Goal: Information Seeking & Learning: Learn about a topic

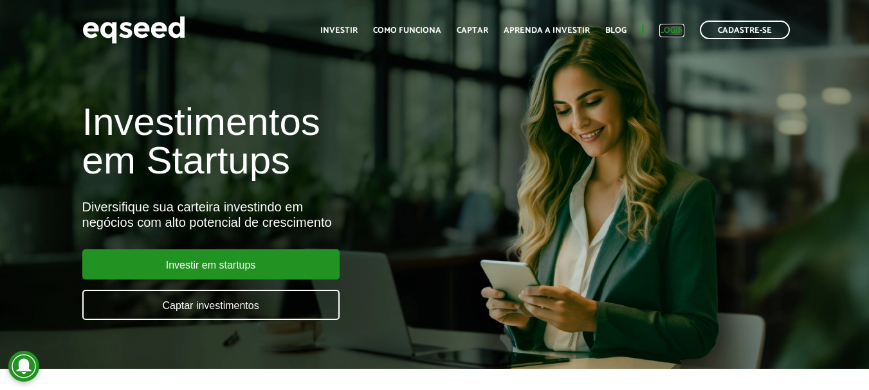
click at [670, 26] on link "Login" at bounding box center [671, 30] width 25 height 8
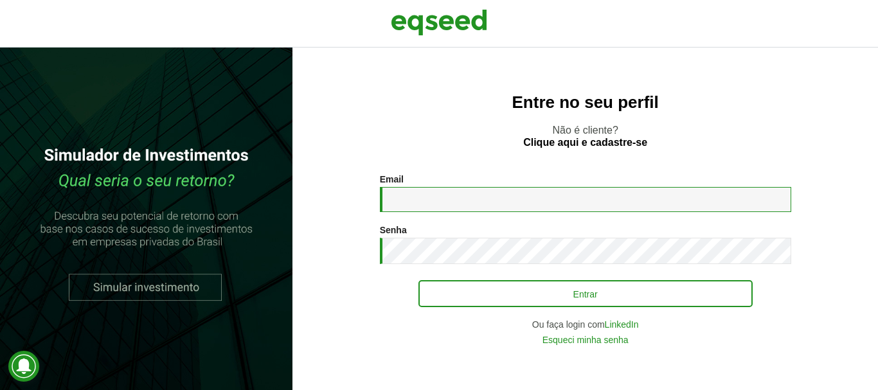
type input "**********"
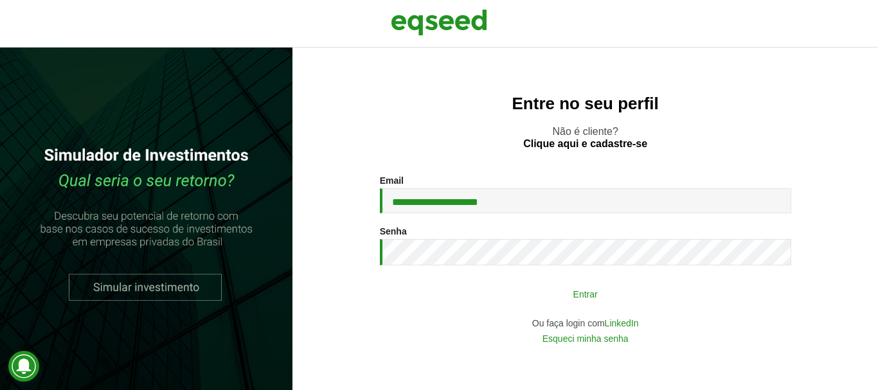
click at [533, 294] on button "Entrar" at bounding box center [586, 294] width 334 height 24
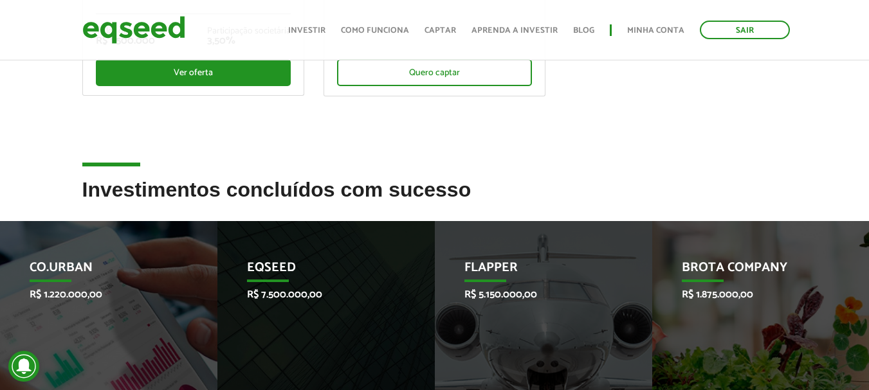
scroll to position [514, 0]
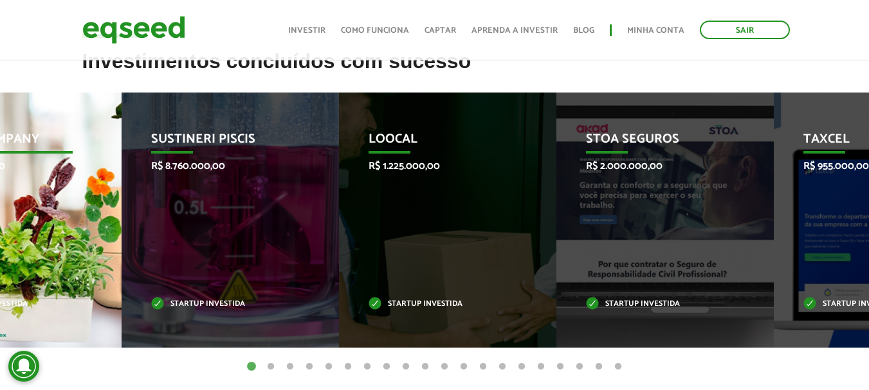
drag, startPoint x: 632, startPoint y: 228, endPoint x: 24, endPoint y: 228, distance: 608.2
click at [24, 228] on div "Brota Company R$ 1.875.000,00 Startup investida" at bounding box center [3, 220] width 198 height 255
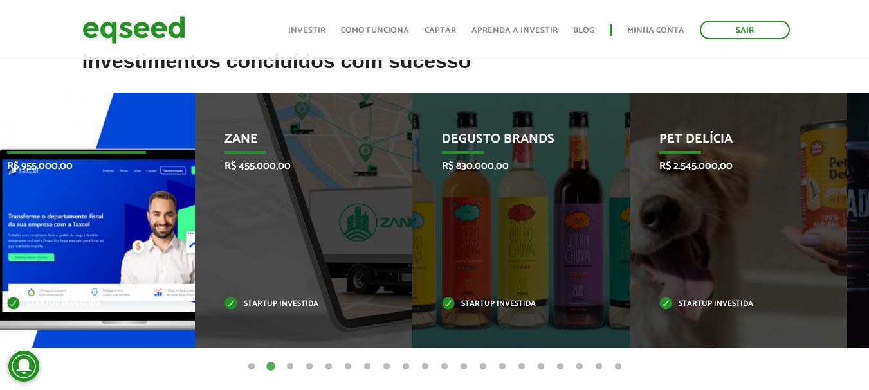
drag, startPoint x: 697, startPoint y: 231, endPoint x: 13, endPoint y: 221, distance: 684.2
click at [13, 221] on div "Taxcel R$ 955.000,00 Startup investida" at bounding box center [76, 220] width 198 height 255
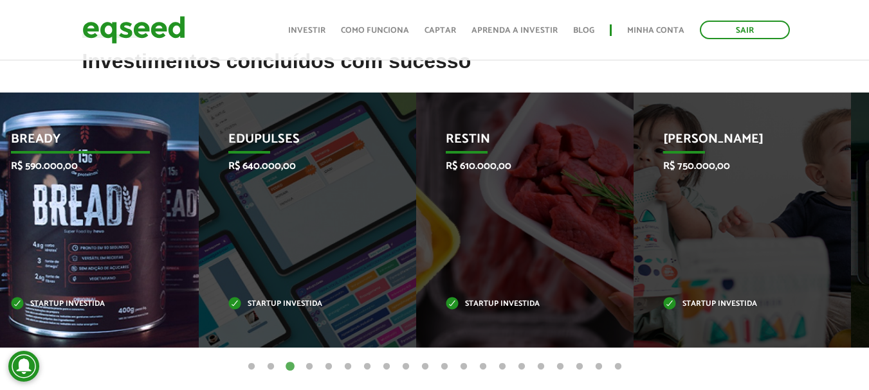
drag, startPoint x: 656, startPoint y: 234, endPoint x: 13, endPoint y: 212, distance: 644.0
click at [13, 212] on div "Bready R$ 590.000,00 Startup investida" at bounding box center [80, 220] width 198 height 255
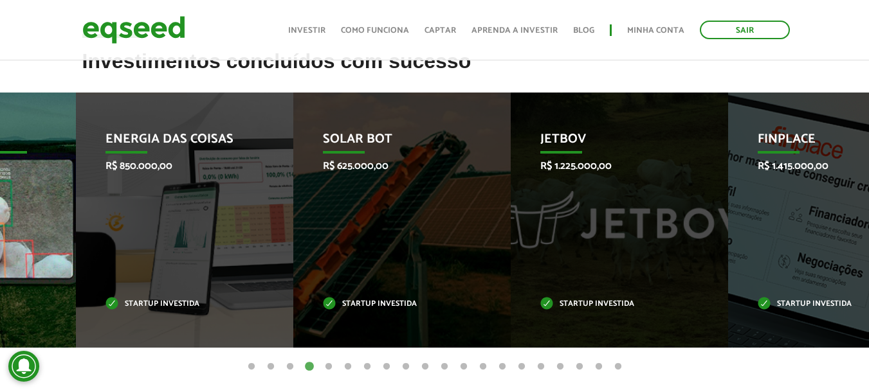
drag, startPoint x: 793, startPoint y: 249, endPoint x: 0, endPoint y: 251, distance: 793.4
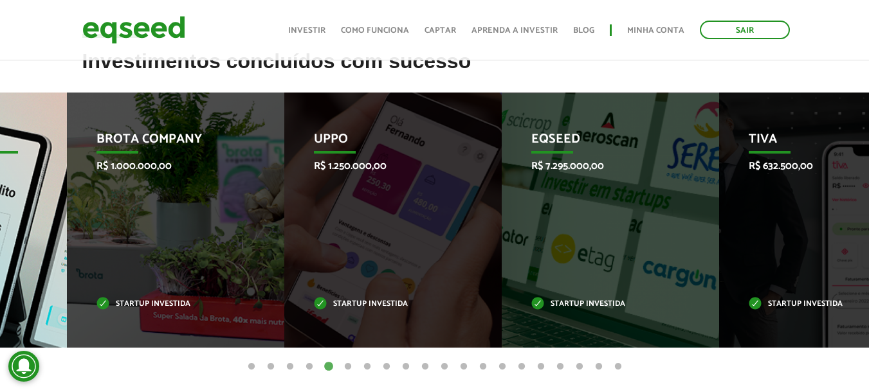
drag, startPoint x: 802, startPoint y: 255, endPoint x: 0, endPoint y: 256, distance: 802.4
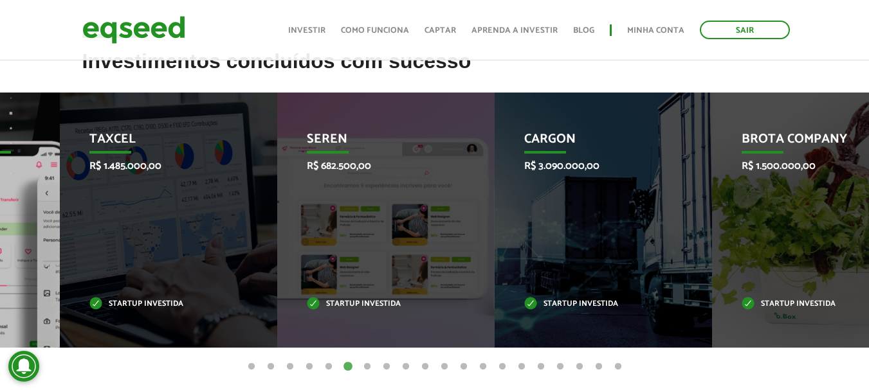
drag, startPoint x: 804, startPoint y: 262, endPoint x: 0, endPoint y: 262, distance: 804.4
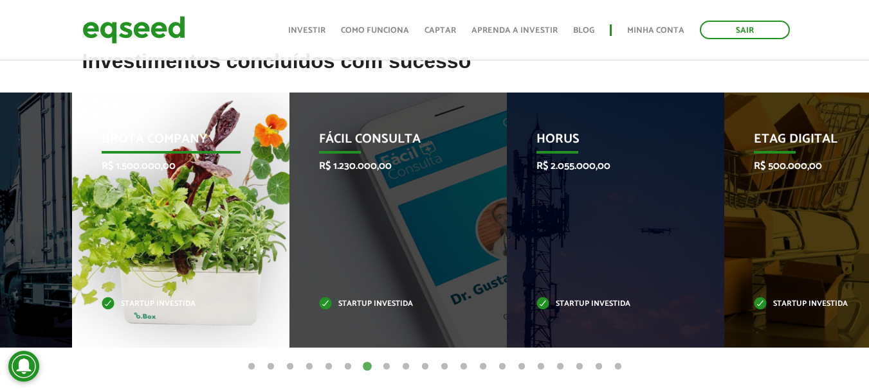
drag, startPoint x: 647, startPoint y: 253, endPoint x: 173, endPoint y: 254, distance: 474.5
click at [173, 254] on div "Brota Company R$ 1.500.000,00 Startup investida" at bounding box center [171, 220] width 198 height 255
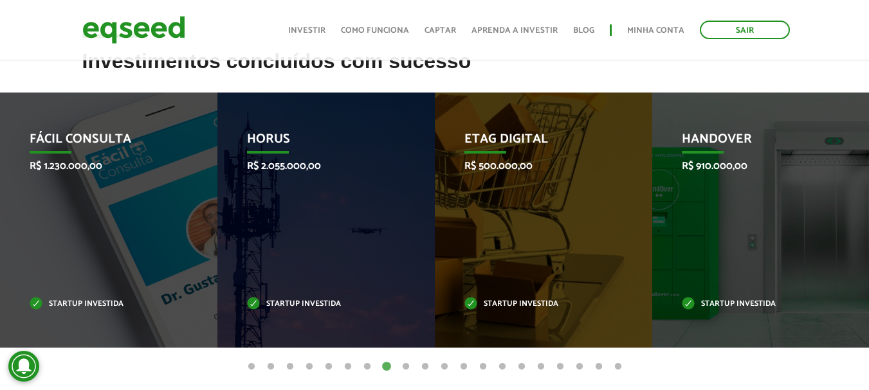
drag, startPoint x: 496, startPoint y: 138, endPoint x: 515, endPoint y: 73, distance: 67.6
click at [515, 73] on h2 "Investimentos concluídos com sucesso" at bounding box center [434, 71] width 705 height 42
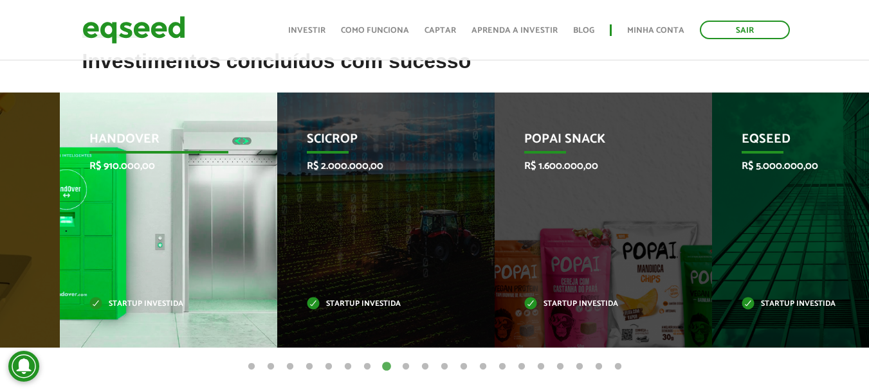
drag, startPoint x: 758, startPoint y: 204, endPoint x: 160, endPoint y: 193, distance: 598.1
click at [165, 193] on div "HandOver R$ 910.000,00 Startup investida" at bounding box center [159, 220] width 198 height 255
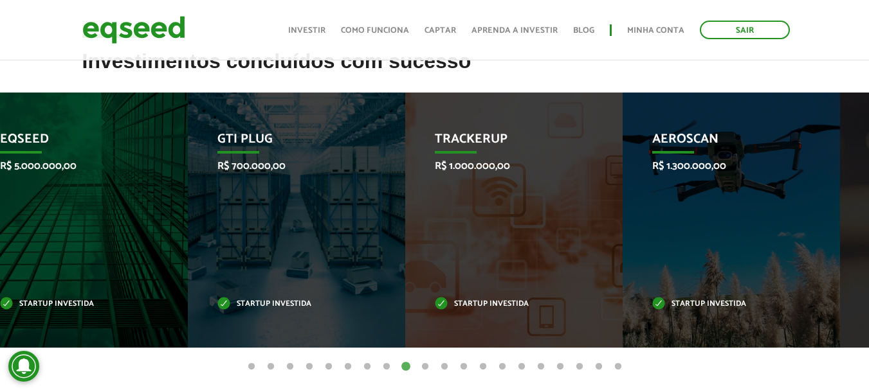
drag, startPoint x: 642, startPoint y: 239, endPoint x: 143, endPoint y: 244, distance: 499.6
click at [144, 244] on li "EqSeed R$ 5.000.000,00 Startup investida" at bounding box center [78, 220] width 217 height 255
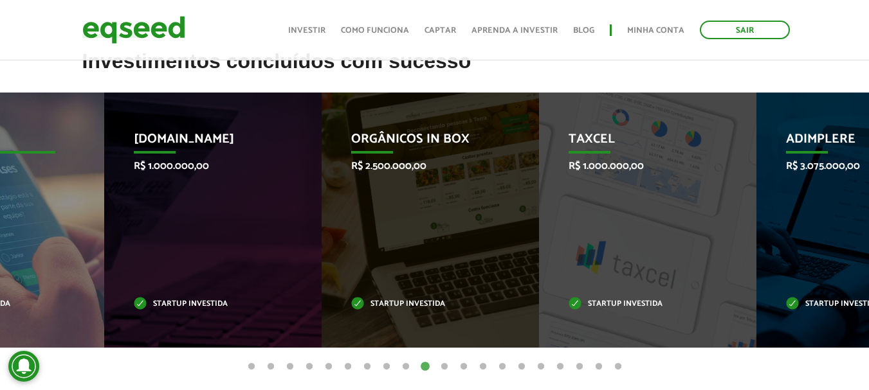
drag, startPoint x: 548, startPoint y: 225, endPoint x: 0, endPoint y: 232, distance: 547.9
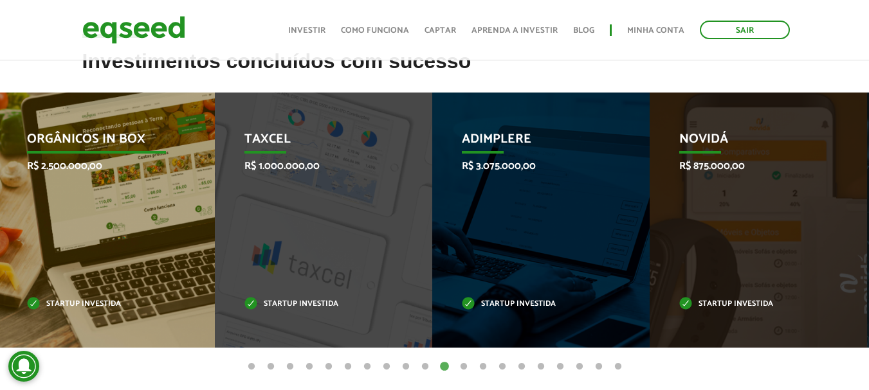
drag, startPoint x: 606, startPoint y: 221, endPoint x: 23, endPoint y: 190, distance: 583.3
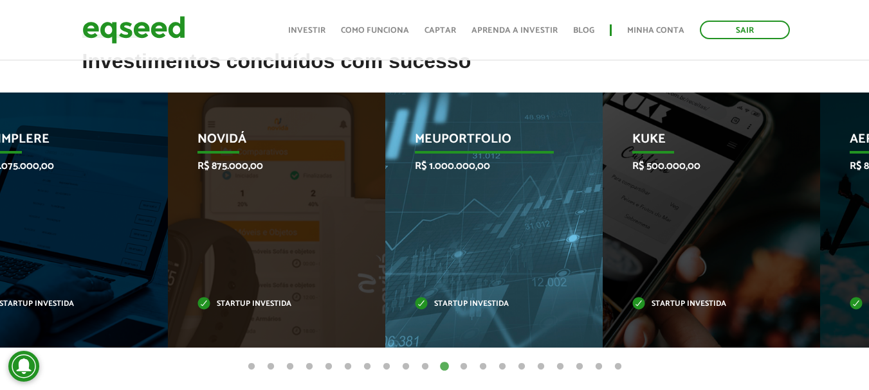
drag, startPoint x: 730, startPoint y: 217, endPoint x: 237, endPoint y: 181, distance: 493.8
click at [232, 177] on div "Novidá R$ 875.000,00 Startup investida" at bounding box center [267, 220] width 198 height 255
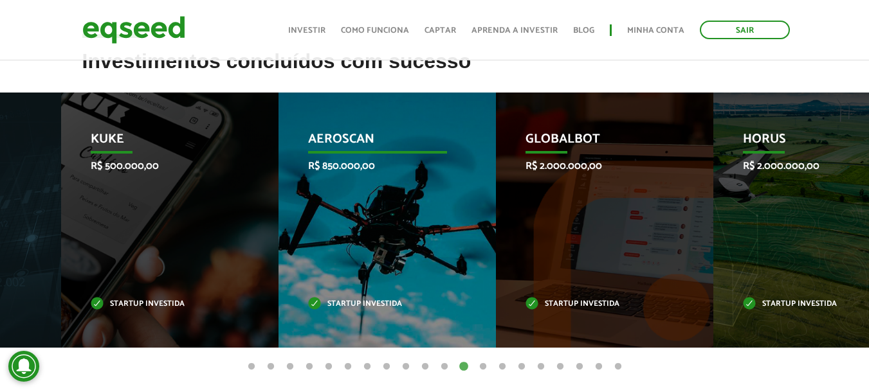
drag, startPoint x: 619, startPoint y: 237, endPoint x: 198, endPoint y: 239, distance: 420.5
click at [278, 237] on div "Aeroscan R$ 850.000,00 Startup investida" at bounding box center [377, 220] width 198 height 255
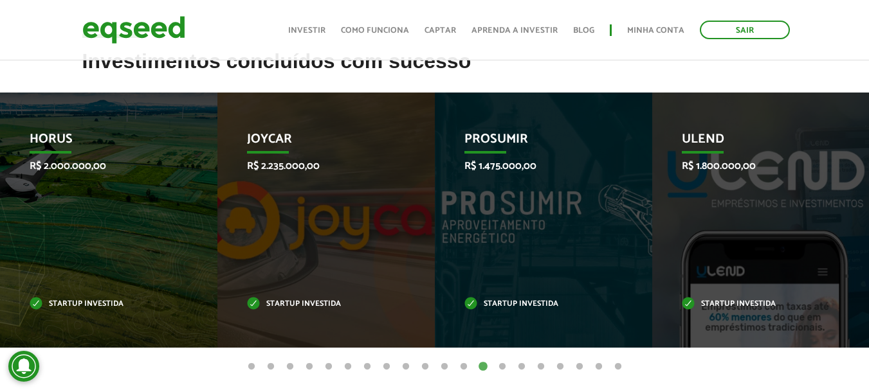
drag, startPoint x: 613, startPoint y: 228, endPoint x: 199, endPoint y: 192, distance: 415.6
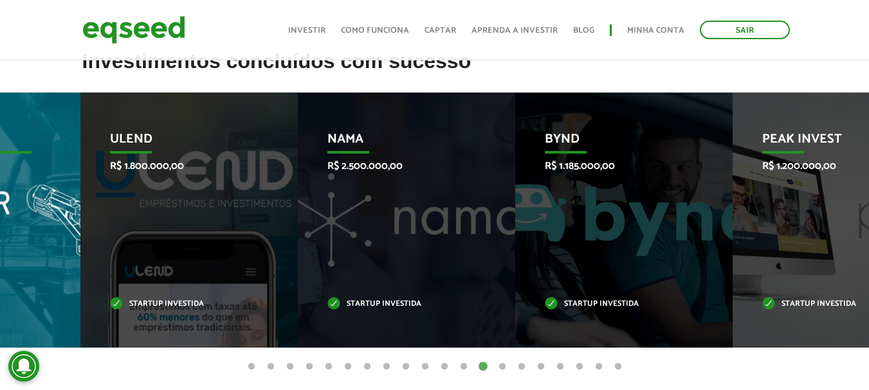
drag, startPoint x: 601, startPoint y: 194, endPoint x: 29, endPoint y: 195, distance: 571.6
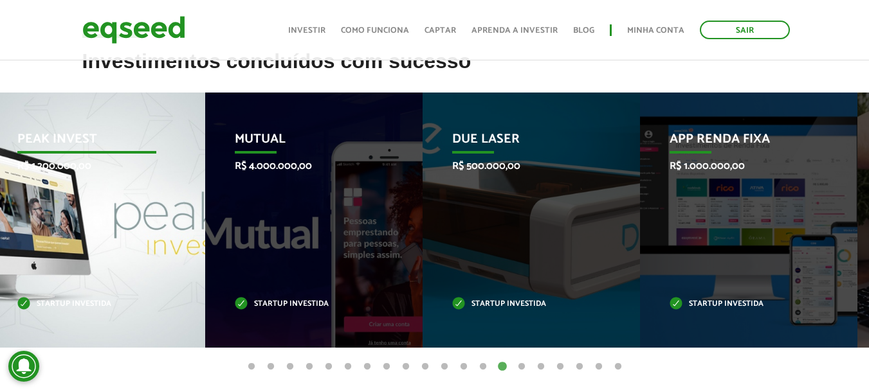
drag, startPoint x: 570, startPoint y: 239, endPoint x: 105, endPoint y: 210, distance: 465.8
click at [106, 210] on div "Peak Invest R$ 1.200.000,00 Startup investida" at bounding box center [87, 220] width 198 height 255
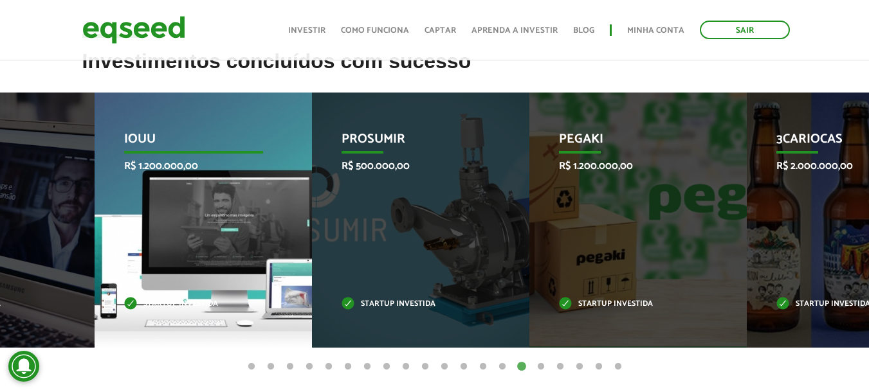
drag, startPoint x: 792, startPoint y: 232, endPoint x: 185, endPoint y: 224, distance: 607.7
click at [185, 224] on div "IOUU R$ 1.200.000,00 Startup investida" at bounding box center [194, 220] width 198 height 255
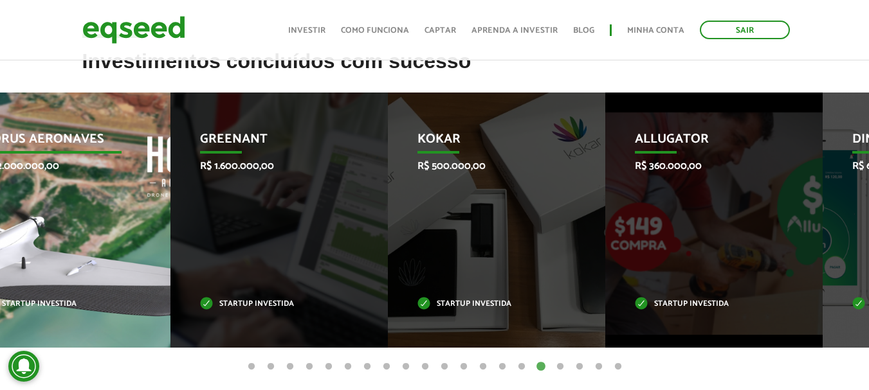
drag, startPoint x: 699, startPoint y: 249, endPoint x: 0, endPoint y: 249, distance: 698.9
click at [0, 249] on div "Horus Aeronaves R$ 2.000.000,00 Startup investida" at bounding box center [52, 220] width 198 height 255
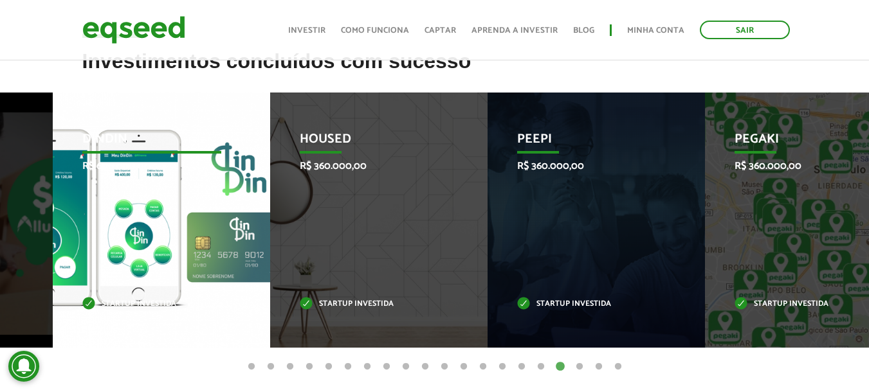
drag, startPoint x: 696, startPoint y: 255, endPoint x: 98, endPoint y: 243, distance: 598.1
click at [98, 243] on div "DinDin R$ 600.000,00 Startup investida" at bounding box center [152, 220] width 198 height 255
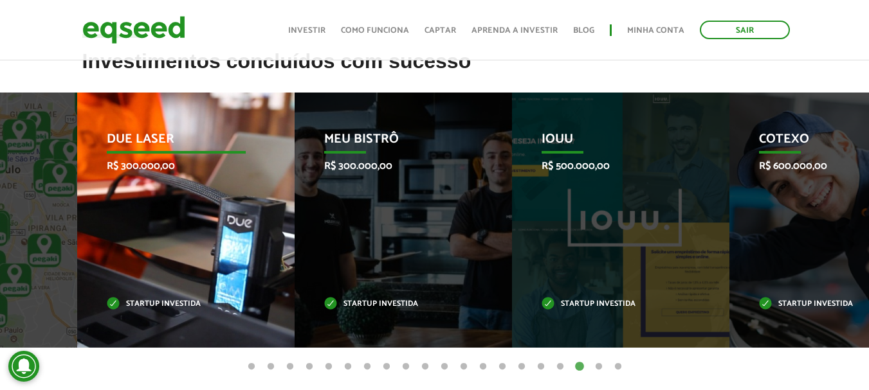
drag, startPoint x: 517, startPoint y: 230, endPoint x: 123, endPoint y: 230, distance: 394.1
click at [123, 230] on div "Due Laser R$ 300.000,00 Startup investida" at bounding box center [176, 220] width 198 height 255
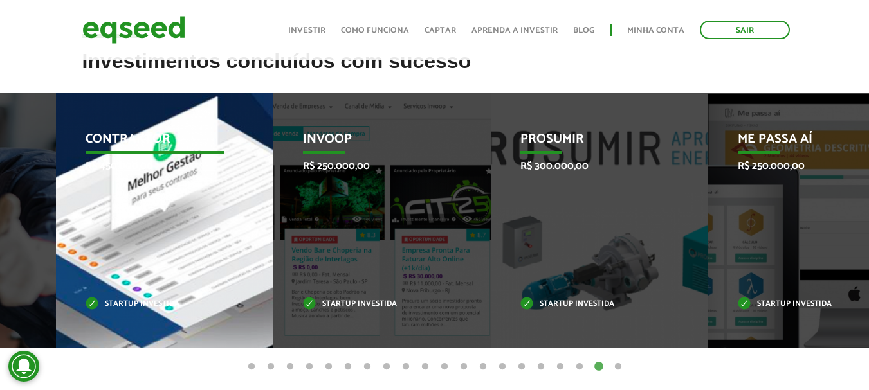
drag, startPoint x: 605, startPoint y: 248, endPoint x: 35, endPoint y: 249, distance: 570.3
click at [56, 248] on div "Contraktor R$ 450.000,00 Startup investida" at bounding box center [155, 220] width 198 height 255
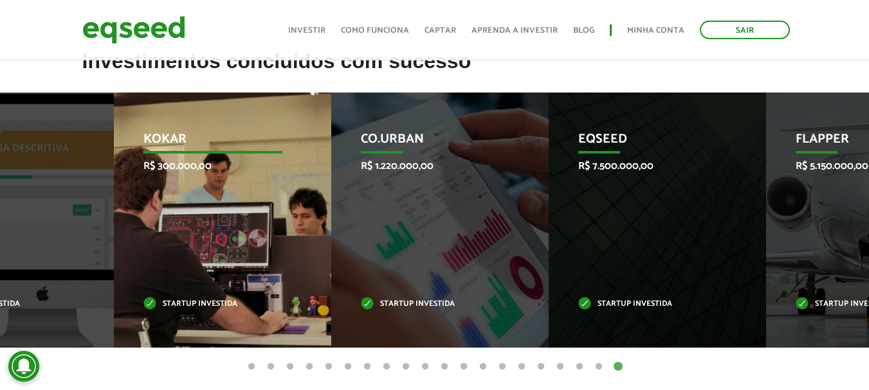
drag, startPoint x: 354, startPoint y: 212, endPoint x: 111, endPoint y: 221, distance: 242.6
click at [114, 213] on div "Kokar R$ 300.000,00 Startup investida" at bounding box center [213, 220] width 198 height 255
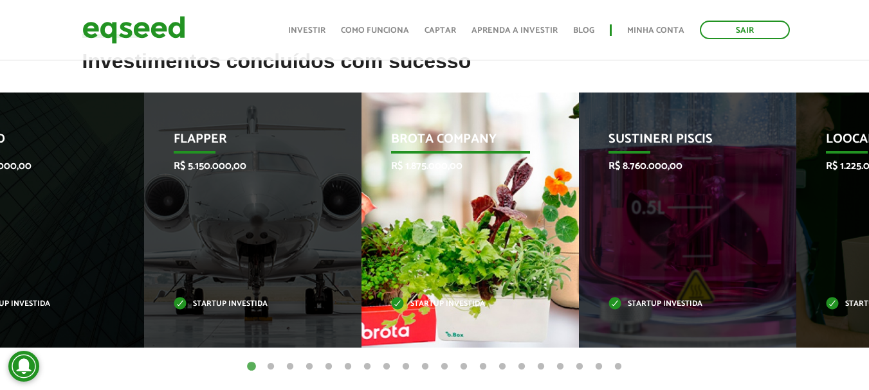
drag, startPoint x: 759, startPoint y: 226, endPoint x: 302, endPoint y: 225, distance: 457.8
click at [361, 225] on div "Brota Company R$ 1.875.000,00 Startup investida" at bounding box center [460, 220] width 198 height 255
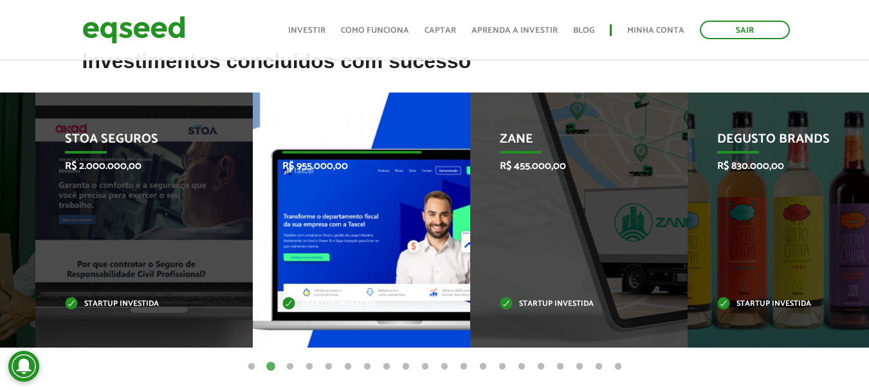
drag, startPoint x: 379, startPoint y: 221, endPoint x: 277, endPoint y: 222, distance: 102.2
click at [277, 222] on div "Taxcel R$ 955.000,00 Startup investida" at bounding box center [352, 220] width 198 height 255
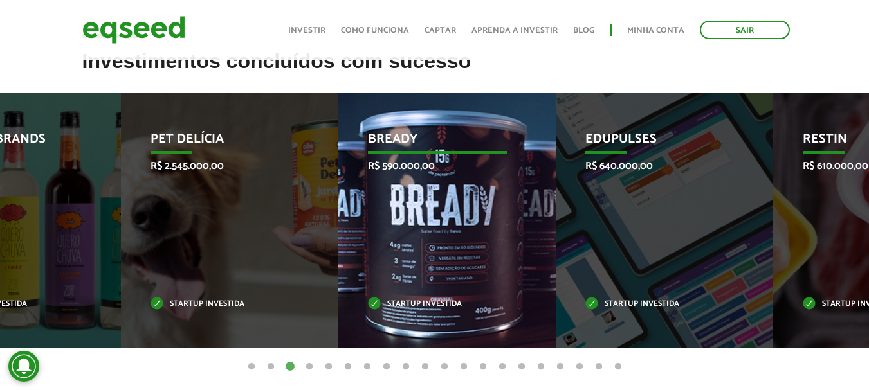
drag, startPoint x: 707, startPoint y: 235, endPoint x: 142, endPoint y: 228, distance: 564.6
click at [338, 226] on div "Bready R$ 590.000,00 Startup investida" at bounding box center [437, 220] width 198 height 255
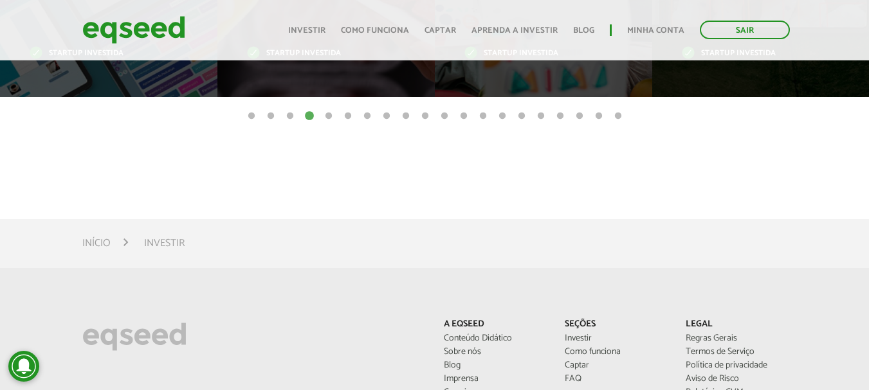
scroll to position [836, 0]
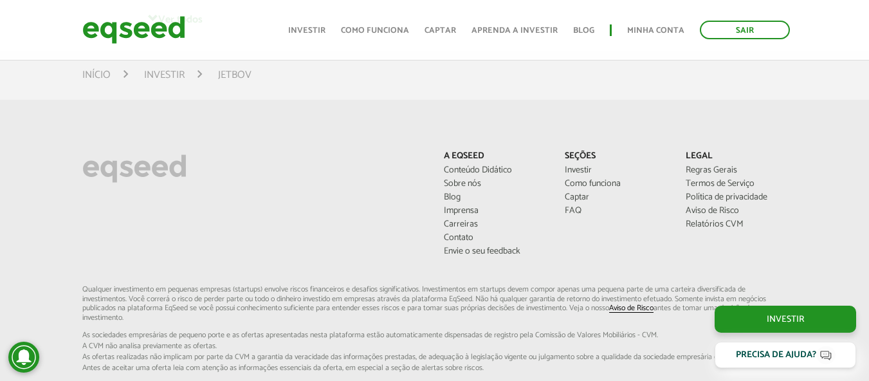
scroll to position [3858, 0]
